Goal: Check status: Check status

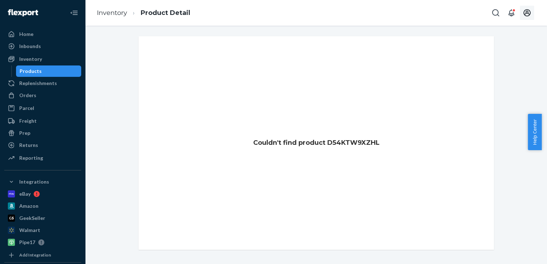
click at [531, 13] on icon "Open account menu" at bounding box center [527, 13] width 9 height 9
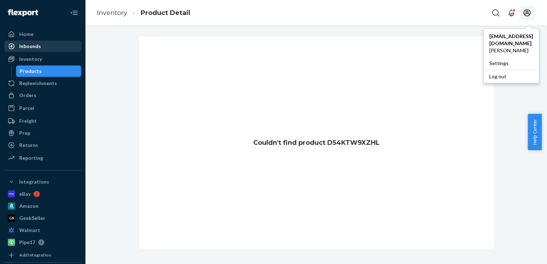
click at [33, 44] on div "Inbounds" at bounding box center [30, 46] width 22 height 7
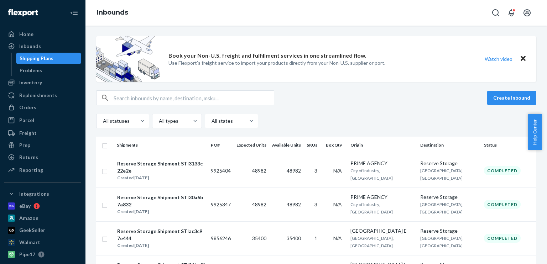
click at [201, 98] on input "text" at bounding box center [194, 98] width 160 height 14
paste input "9925404"
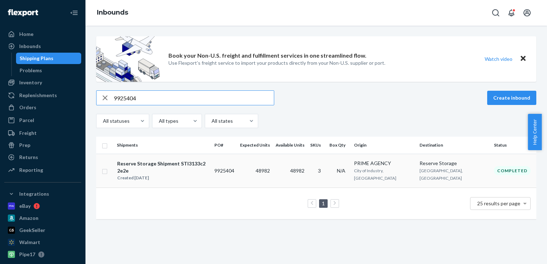
type input "9925404"
click at [327, 176] on td "3" at bounding box center [316, 171] width 19 height 34
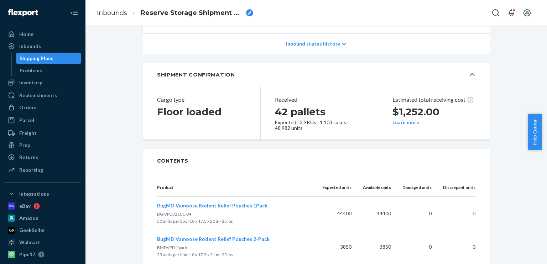
scroll to position [188, 0]
